Goal: Information Seeking & Learning: Find specific fact

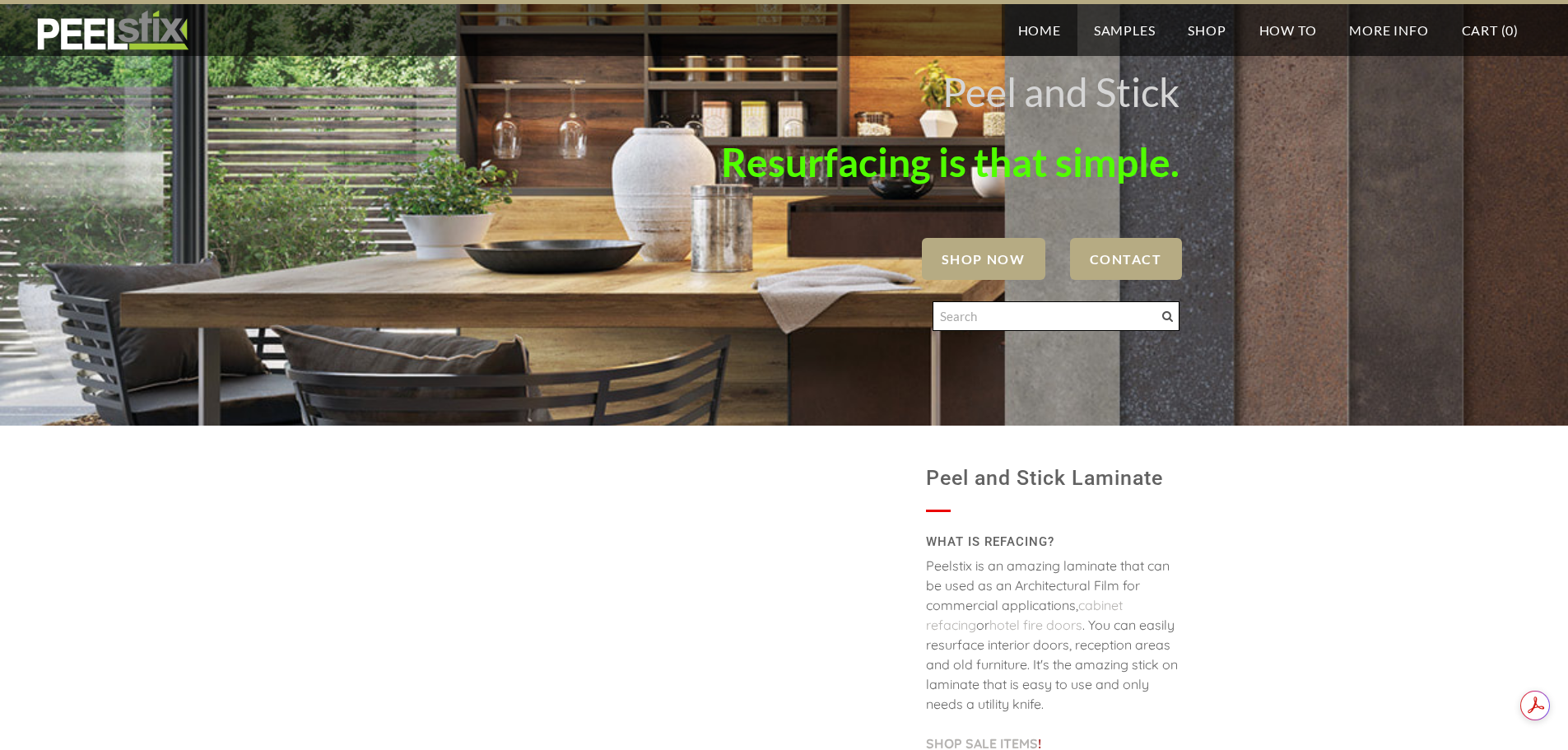
click at [978, 319] on input "Search" at bounding box center [1056, 316] width 247 height 29
type input "solid [PERSON_NAME]"
click at [1166, 315] on span at bounding box center [1168, 317] width 11 height 11
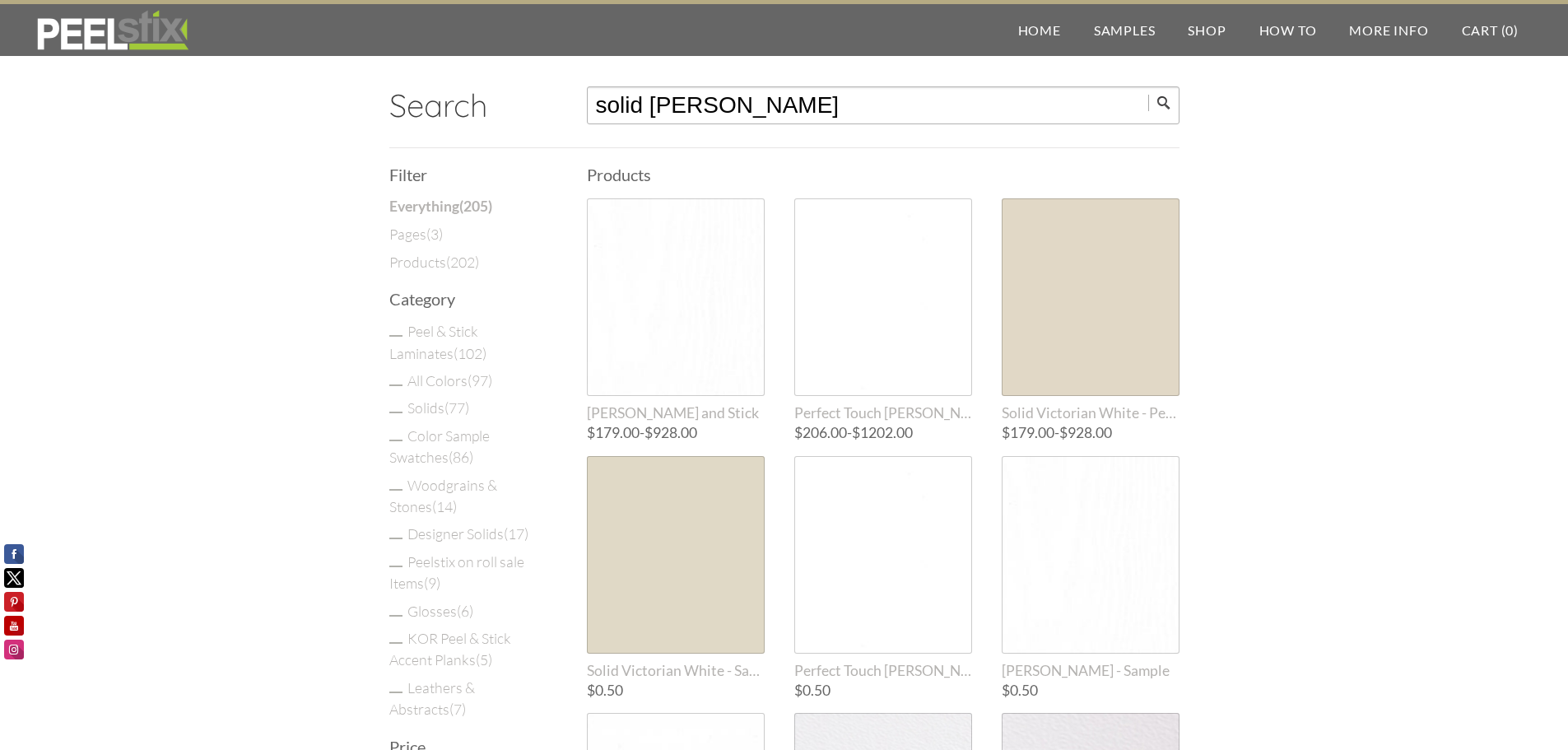
drag, startPoint x: 798, startPoint y: 100, endPoint x: 503, endPoint y: 149, distance: 299.0
click at [503, 148] on div "Search solid [PERSON_NAME] Filter Everything ( 205 ) Pages ( 3 ) Blog posts ( )…" at bounding box center [785, 114] width 790 height 65
click at [1149, 95] on input "submit" at bounding box center [1164, 103] width 31 height 17
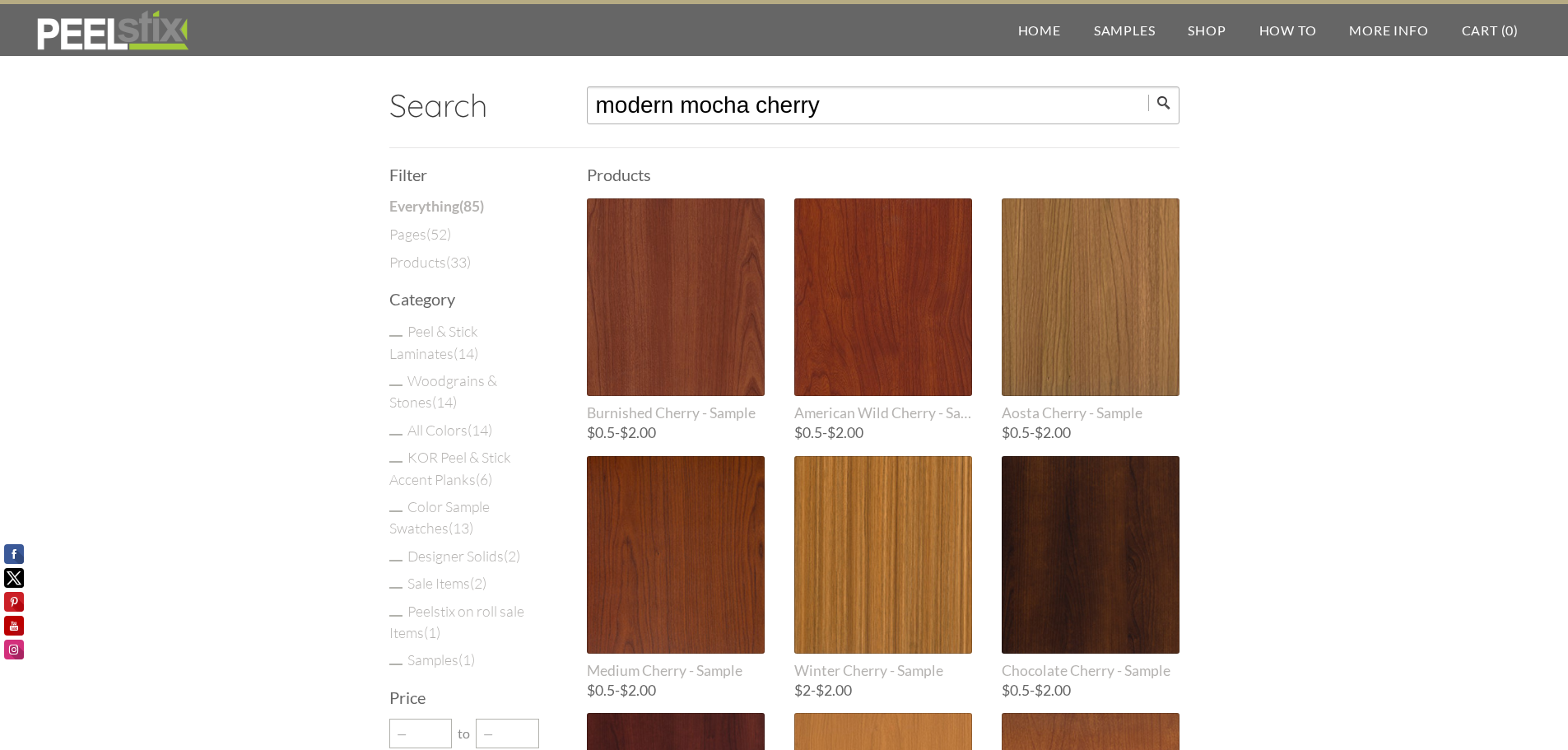
drag, startPoint x: 848, startPoint y: 98, endPoint x: 283, endPoint y: 146, distance: 567.0
type input "talas cherry"
click at [1149, 95] on input "submit" at bounding box center [1164, 103] width 31 height 17
